Goal: Navigation & Orientation: Find specific page/section

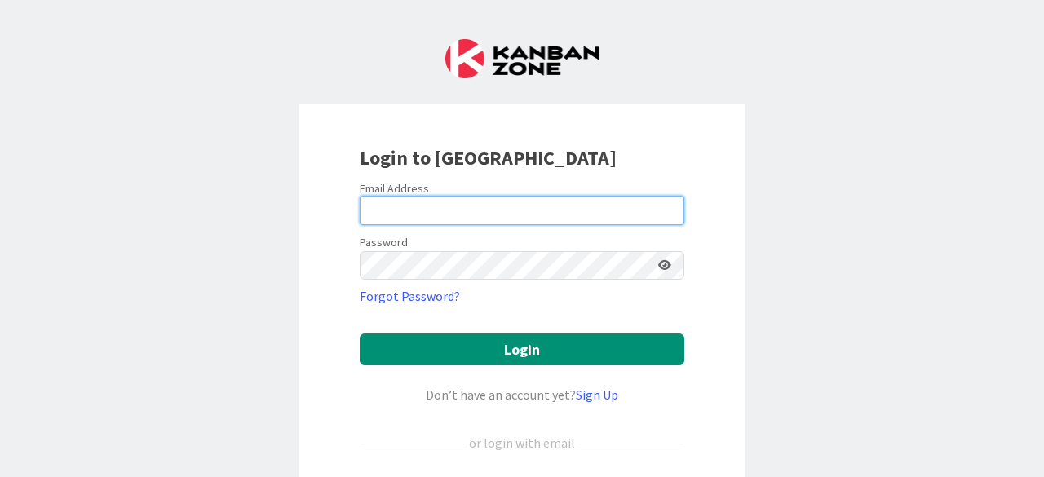
click at [492, 202] on input "email" at bounding box center [522, 210] width 325 height 29
type input "[PERSON_NAME][EMAIL_ADDRESS][PERSON_NAME][DOMAIN_NAME]"
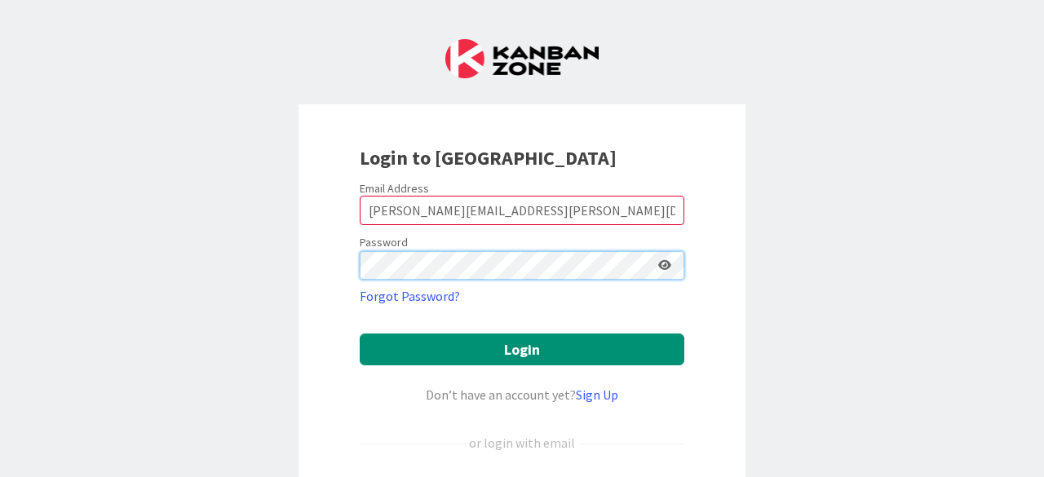
click at [360, 334] on button "Login" at bounding box center [522, 350] width 325 height 32
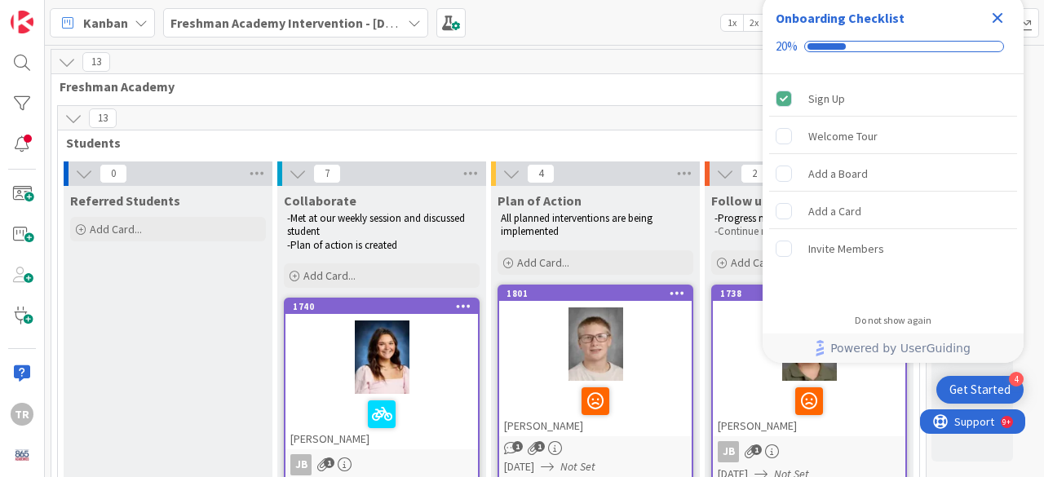
click at [1008, 8] on div "Close Checklist" at bounding box center [998, 18] width 26 height 26
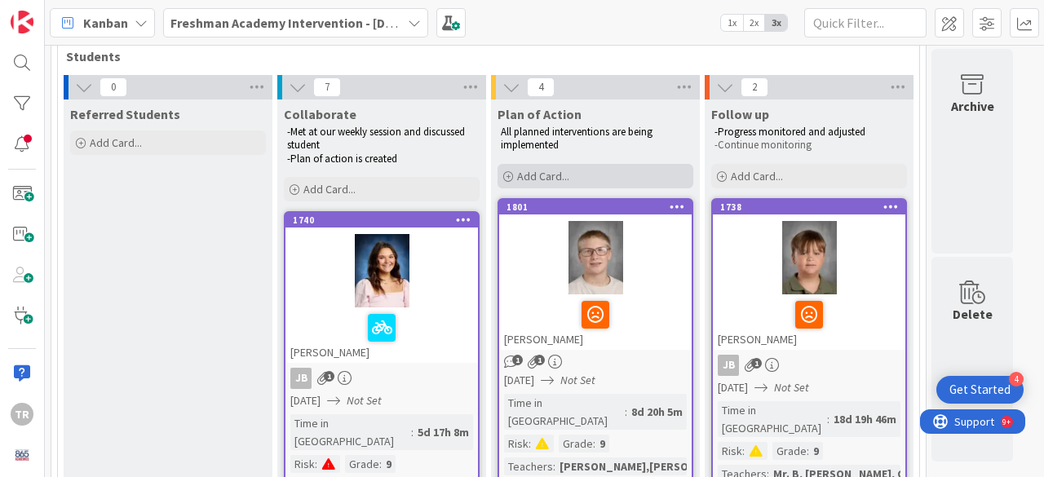
scroll to position [88, 0]
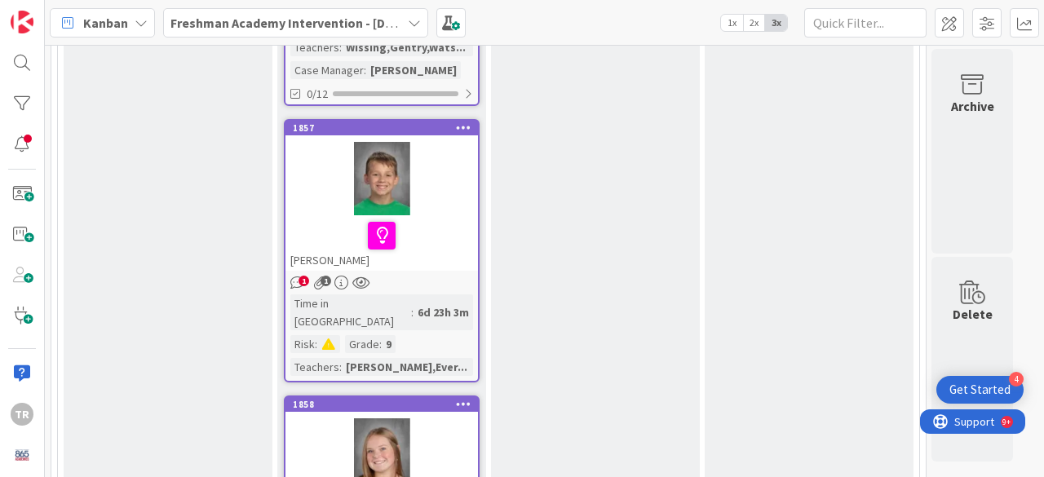
scroll to position [1512, 0]
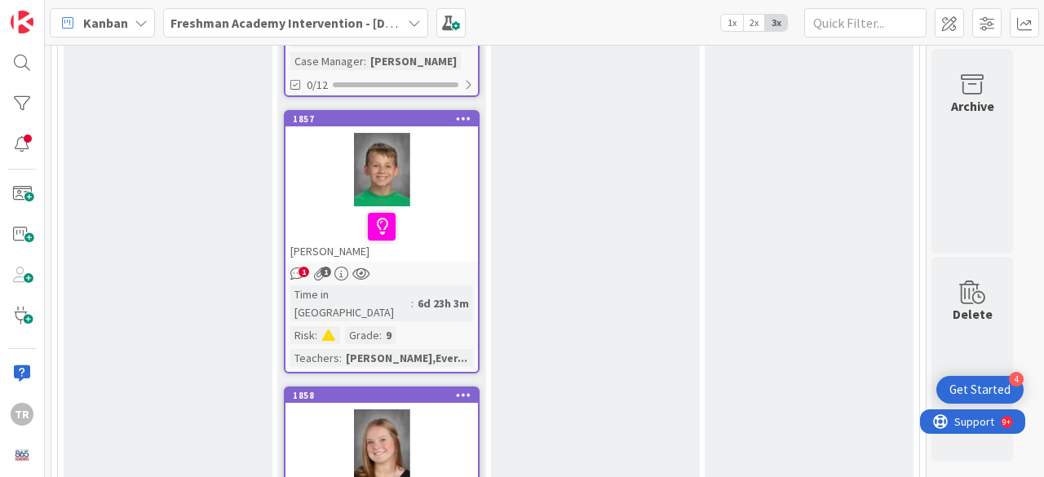
click at [423, 206] on div "[PERSON_NAME]" at bounding box center [382, 233] width 193 height 55
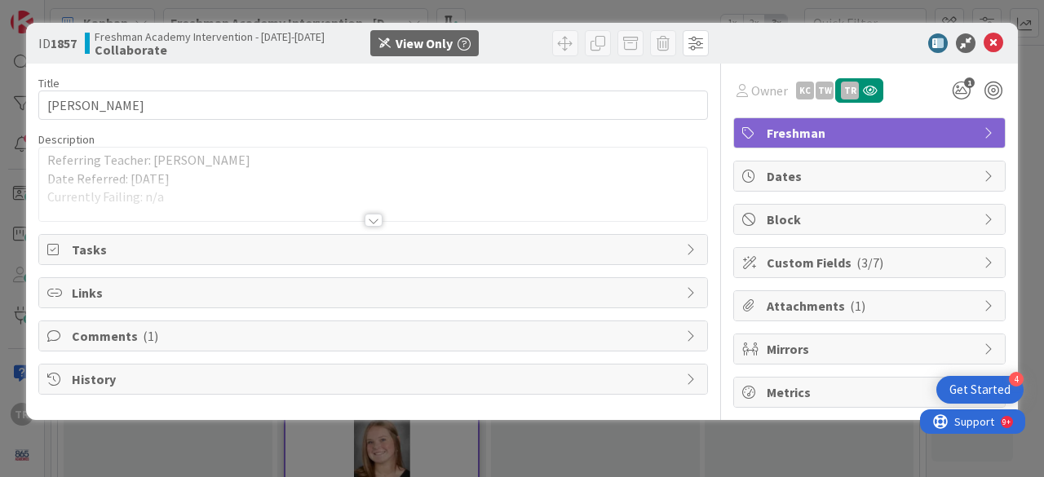
click at [371, 223] on div at bounding box center [374, 220] width 18 height 13
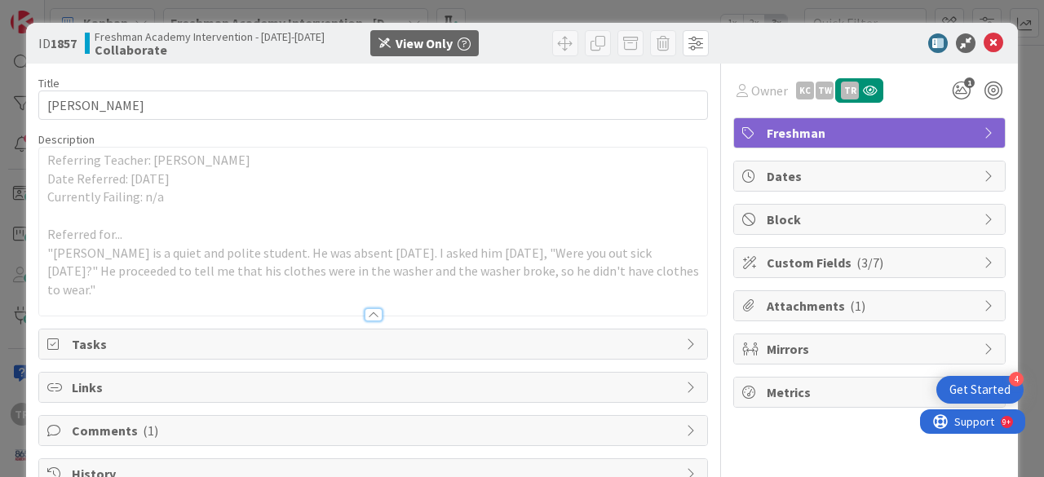
scroll to position [43, 0]
